Goal: Task Accomplishment & Management: Manage account settings

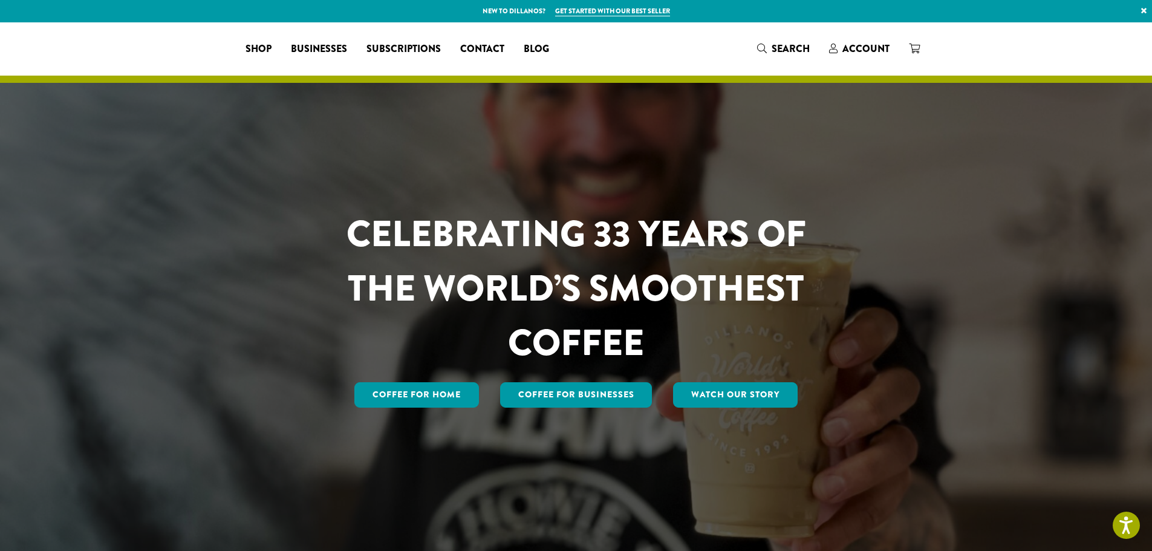
click at [867, 50] on span "Account" at bounding box center [866, 49] width 47 height 14
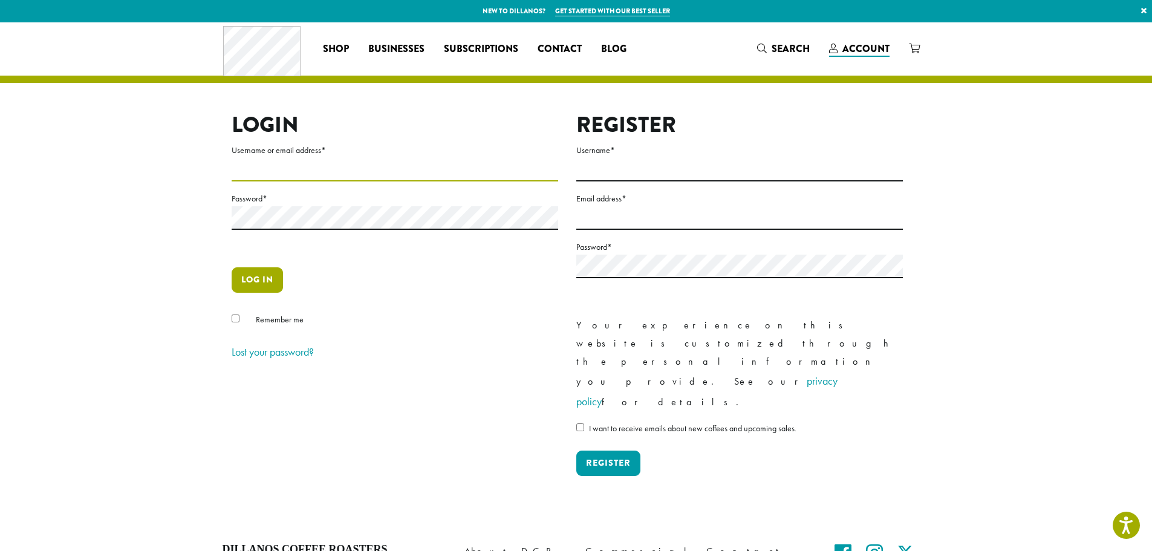
type input "**********"
click at [266, 286] on button "Log in" at bounding box center [257, 279] width 51 height 25
click at [273, 282] on button "Log in" at bounding box center [257, 279] width 51 height 25
